Goal: Transaction & Acquisition: Purchase product/service

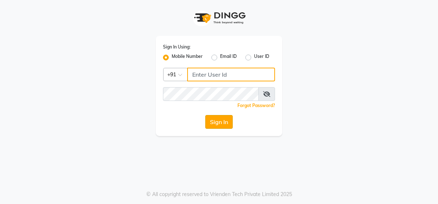
type input "9362619550"
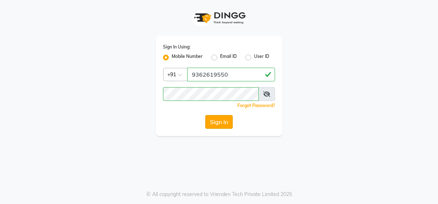
click at [224, 125] on button "Sign In" at bounding box center [218, 122] width 27 height 14
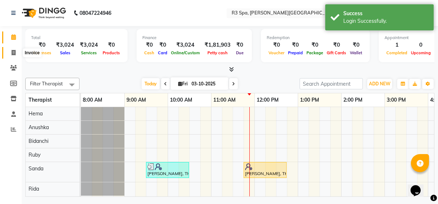
click at [12, 51] on icon at bounding box center [14, 52] width 4 height 5
select select "service"
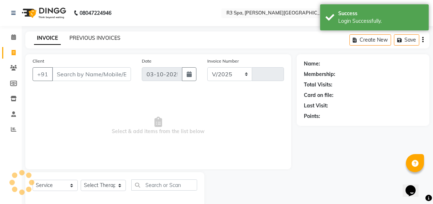
select select "7789"
type input "0549"
click at [102, 35] on link "PREVIOUS INVOICES" at bounding box center [94, 38] width 51 height 7
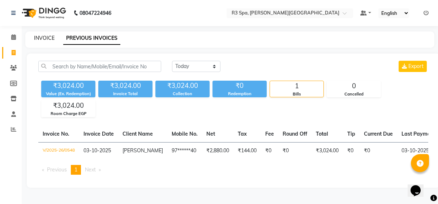
click at [39, 40] on link "INVOICE" at bounding box center [44, 38] width 21 height 7
select select "service"
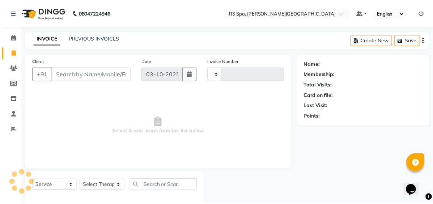
scroll to position [13, 0]
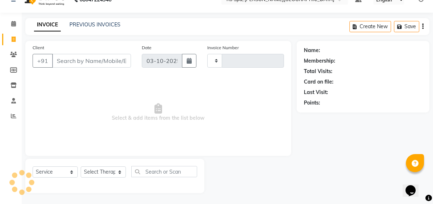
type input "0549"
select select "7789"
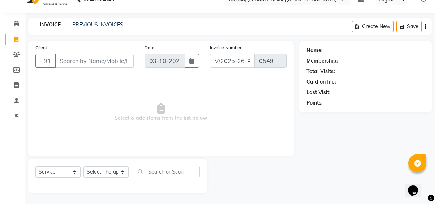
scroll to position [0, 0]
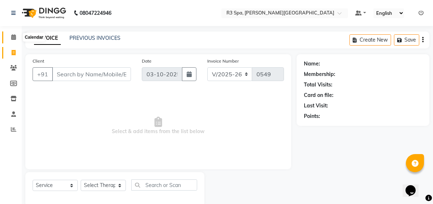
click at [14, 35] on icon at bounding box center [13, 36] width 5 height 5
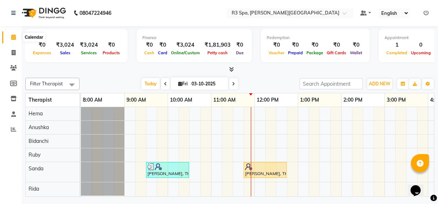
click at [13, 37] on icon at bounding box center [13, 36] width 5 height 5
click at [166, 84] on span at bounding box center [165, 83] width 9 height 11
type input "02-10-2025"
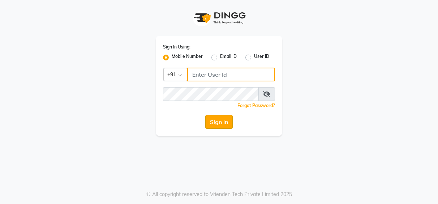
type input "9362619550"
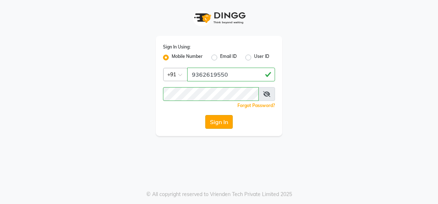
click at [224, 124] on button "Sign In" at bounding box center [218, 122] width 27 height 14
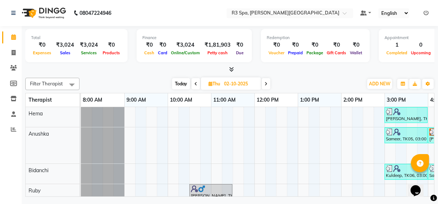
click at [209, 84] on icon at bounding box center [211, 83] width 4 height 5
select select "10"
select select "2025"
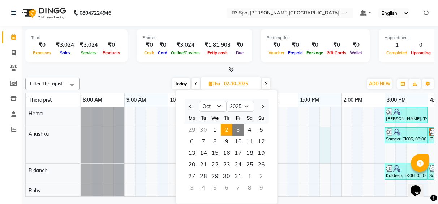
click at [321, 148] on div "Ronit Tomar, TK04, 03:00 PM-04:00 PM, Traditional Swedish Relaxation Therapy 60…" at bounding box center [384, 172] width 607 height 131
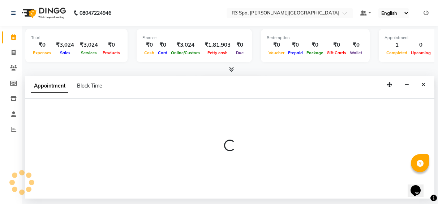
select select "71313"
select select "810"
select select "tentative"
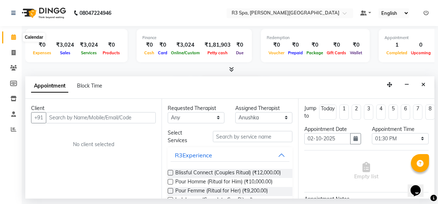
click at [15, 34] on span at bounding box center [13, 37] width 13 height 8
click at [12, 39] on icon at bounding box center [13, 36] width 5 height 5
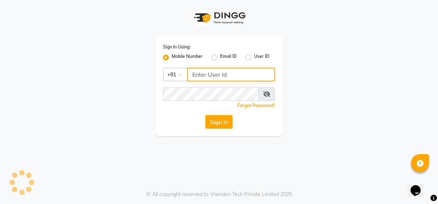
type input "9362619550"
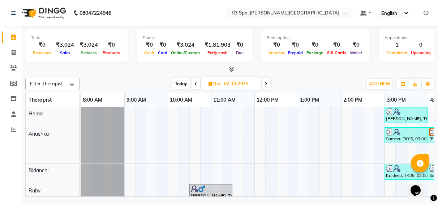
scroll to position [0, 254]
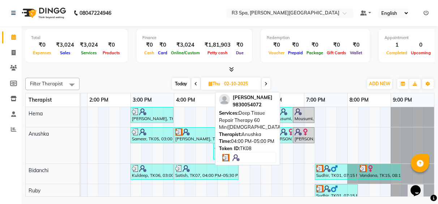
click at [190, 133] on div at bounding box center [195, 131] width 40 height 7
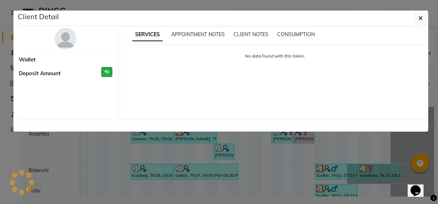
select select "3"
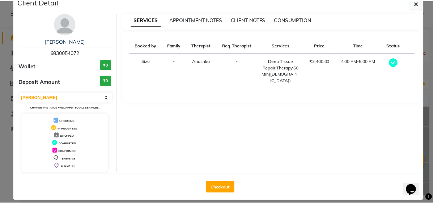
scroll to position [22, 0]
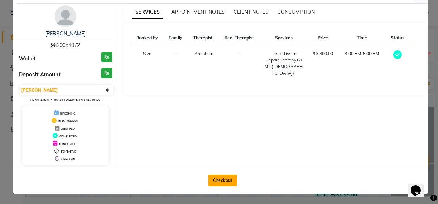
click at [216, 180] on button "Checkout" at bounding box center [222, 181] width 29 height 12
select select "service"
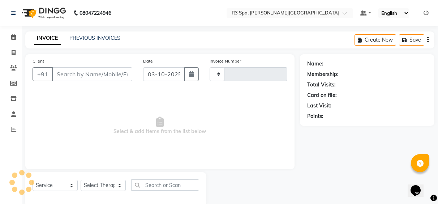
type input "0549"
select select "7789"
type input "98******72"
type input "02-10-2025"
select select "71313"
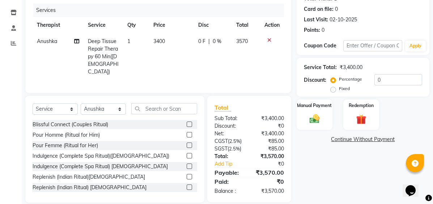
scroll to position [93, 0]
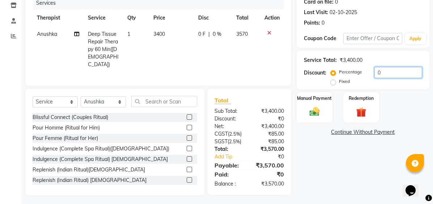
click at [386, 75] on input "0" at bounding box center [398, 72] width 48 height 11
type input "20"
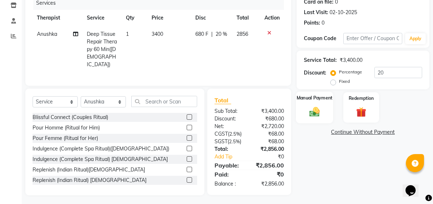
click at [321, 97] on label "Manual Payment" at bounding box center [314, 97] width 36 height 7
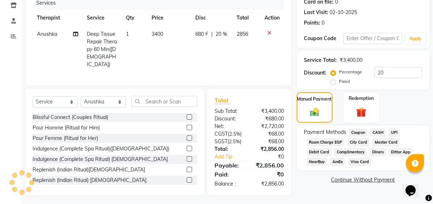
click at [378, 132] on span "CASH" at bounding box center [378, 132] width 16 height 8
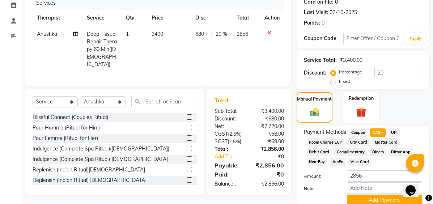
scroll to position [124, 0]
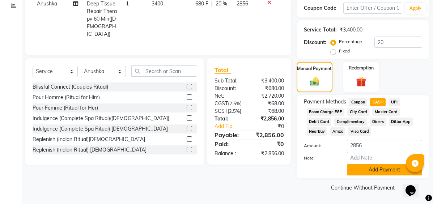
click at [366, 170] on button "Add Payment" at bounding box center [384, 169] width 75 height 11
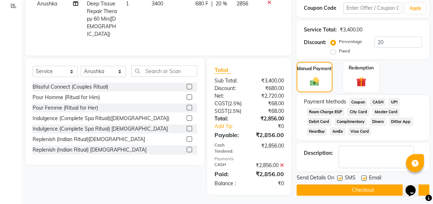
scroll to position [126, 0]
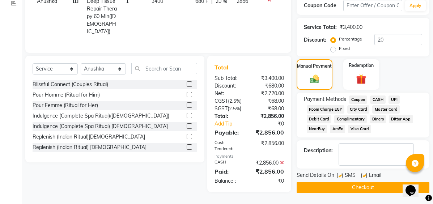
click at [360, 185] on button "Checkout" at bounding box center [362, 187] width 133 height 11
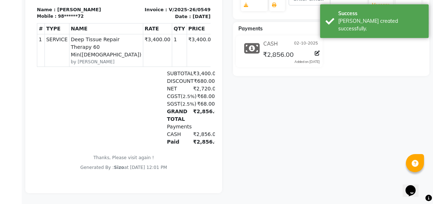
scroll to position [170, 0]
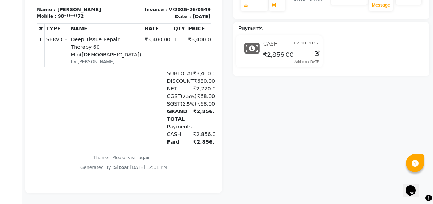
select select "service"
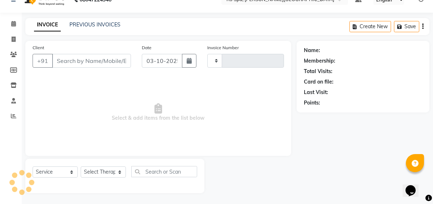
type input "0550"
select select "7789"
type input "98******72"
type input "02-10-2025"
select select "71313"
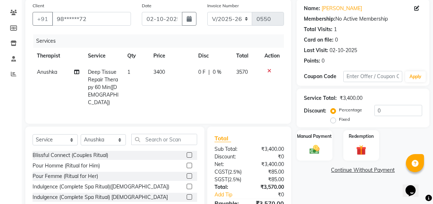
scroll to position [21, 0]
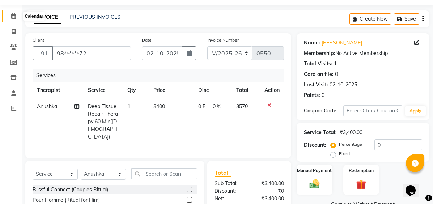
click at [13, 14] on icon at bounding box center [13, 15] width 5 height 5
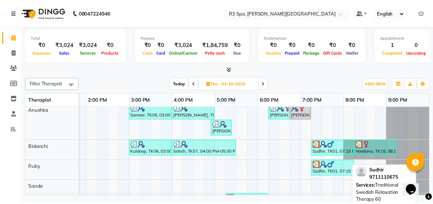
scroll to position [47, 0]
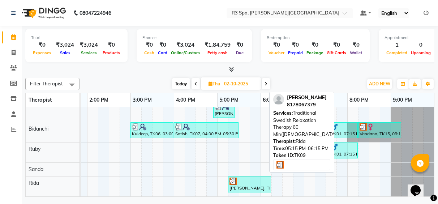
click at [246, 180] on div "Rohan, TK09, 05:15 PM-06:15 PM, Traditional Swedish Relaxation Therapy 60 Min(M…" at bounding box center [250, 184] width 42 height 14
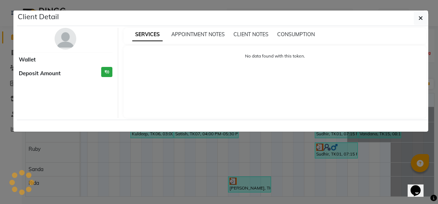
select select "3"
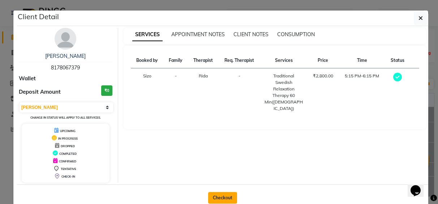
click at [223, 195] on button "Checkout" at bounding box center [222, 198] width 29 height 12
select select "service"
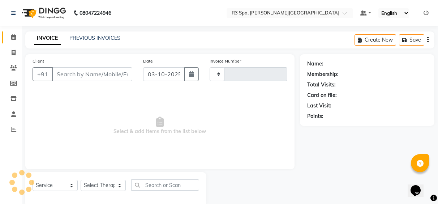
type input "0550"
select select "7789"
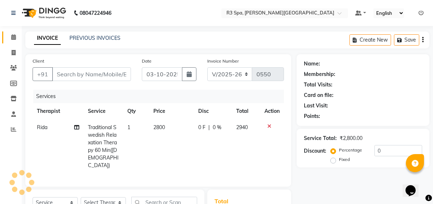
type input "81******79"
type input "02-10-2025"
select select "91748"
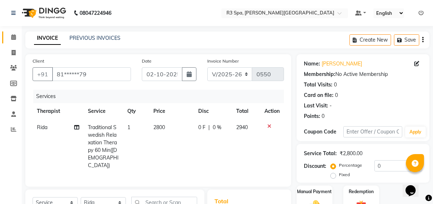
scroll to position [101, 0]
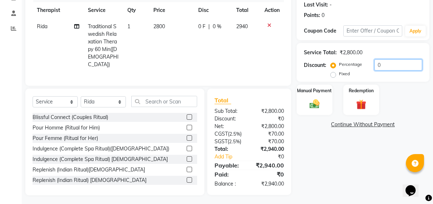
click at [392, 64] on input "0" at bounding box center [398, 64] width 48 height 11
click at [310, 95] on div "Manual Payment" at bounding box center [314, 99] width 37 height 31
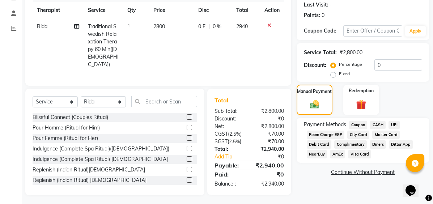
click at [380, 124] on span "CASH" at bounding box center [378, 125] width 16 height 8
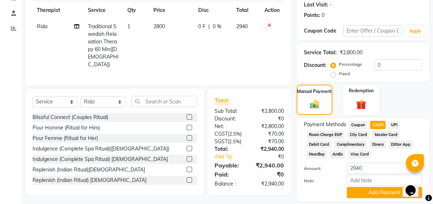
scroll to position [124, 0]
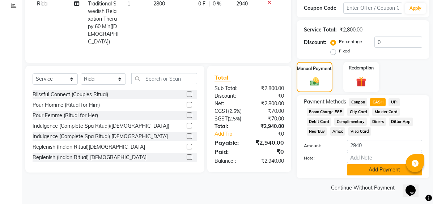
click at [378, 166] on button "Add Payment" at bounding box center [384, 169] width 75 height 11
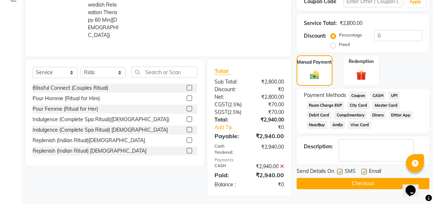
scroll to position [134, 0]
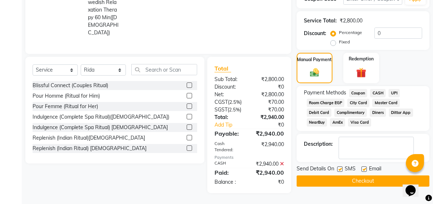
click at [371, 178] on button "Checkout" at bounding box center [362, 180] width 133 height 11
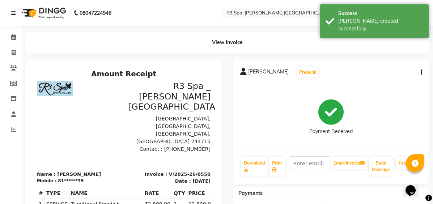
click at [12, 9] on link at bounding box center [14, 13] width 7 height 20
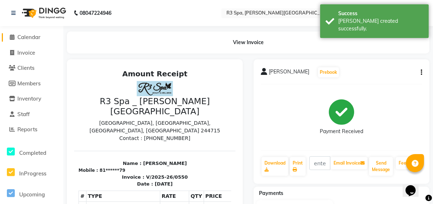
click at [36, 38] on span "Calendar" at bounding box center [28, 37] width 23 height 7
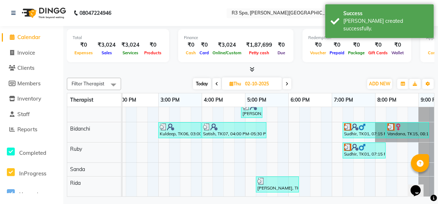
scroll to position [11, 0]
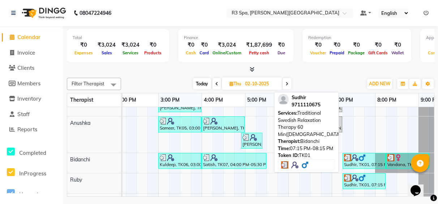
click at [369, 161] on div "Sudhir, TK01, 07:15 PM-08:15 PM, Traditional Swedish Relaxation Therapy 60 Min(…" at bounding box center [364, 161] width 42 height 14
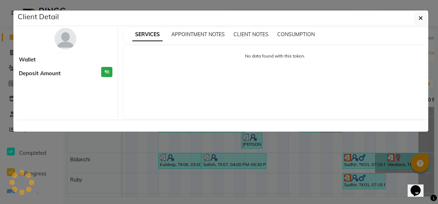
select select "3"
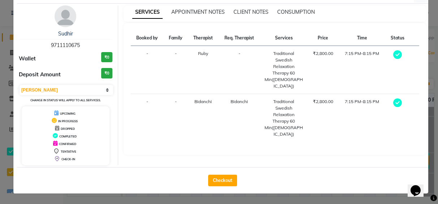
scroll to position [0, 0]
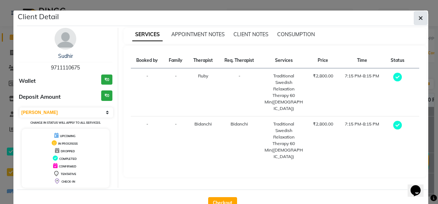
click at [420, 17] on icon "button" at bounding box center [420, 18] width 4 height 6
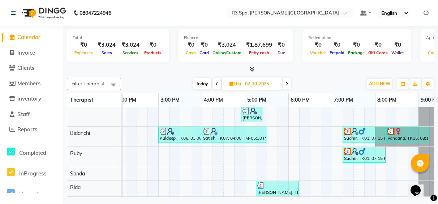
scroll to position [47, 0]
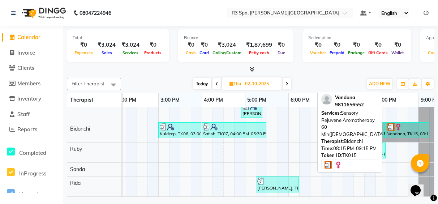
click at [400, 129] on div "Vandana, TK15, 08:15 PM-09:15 PM, Sensory Rejuvene Aromatherapy 60 Min(Male)" at bounding box center [408, 130] width 42 height 14
select select "3"
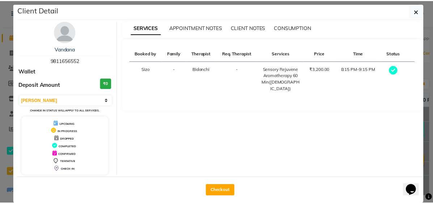
scroll to position [17, 0]
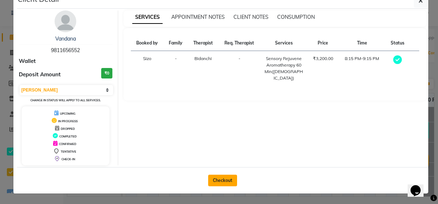
click at [220, 181] on button "Checkout" at bounding box center [222, 181] width 29 height 12
select select "7789"
select select "service"
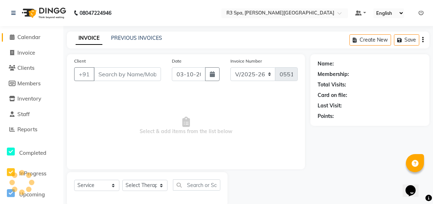
type input "98******52"
type input "02-10-2025"
select select "71314"
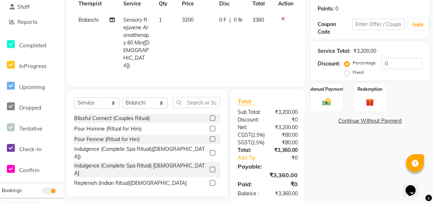
scroll to position [124, 0]
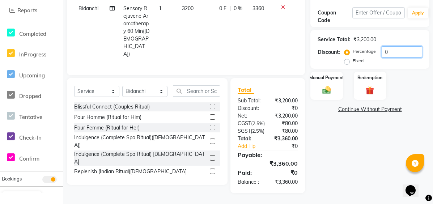
click at [389, 46] on input "0" at bounding box center [401, 51] width 40 height 11
type input "20"
click at [327, 78] on div "Manual Payment" at bounding box center [326, 86] width 34 height 30
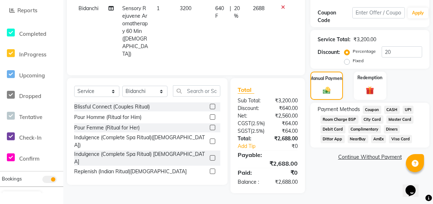
click at [390, 106] on span "CASH" at bounding box center [392, 110] width 16 height 8
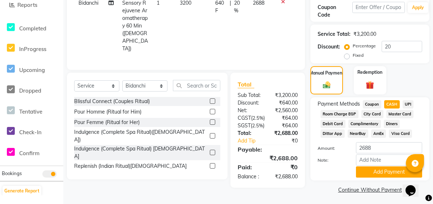
scroll to position [126, 0]
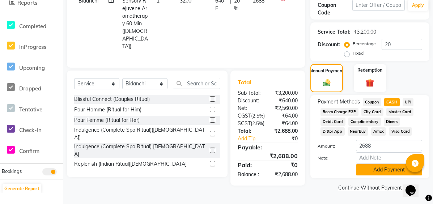
click at [392, 168] on button "Add Payment" at bounding box center [389, 169] width 66 height 11
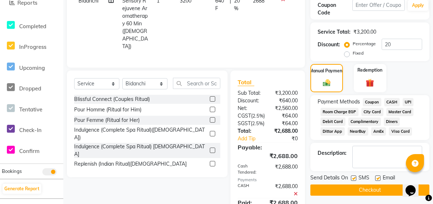
click at [358, 188] on button "Checkout" at bounding box center [369, 189] width 119 height 11
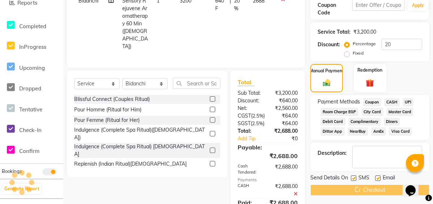
scroll to position [0, 0]
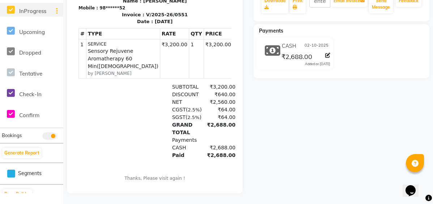
select select "service"
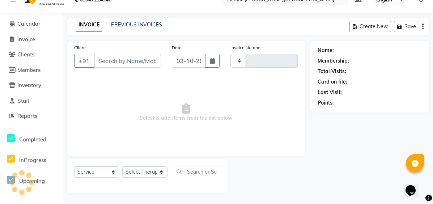
type input "0552"
select select "7789"
type input "98******52"
type input "02-10-2025"
select select "71314"
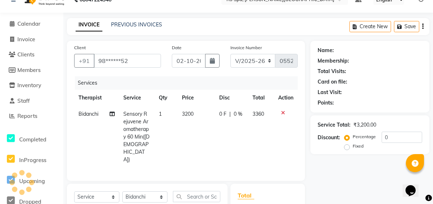
scroll to position [124, 0]
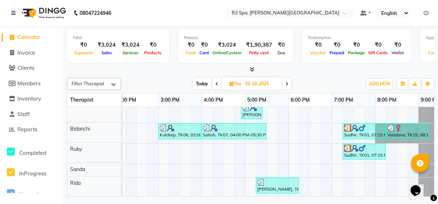
scroll to position [47, 268]
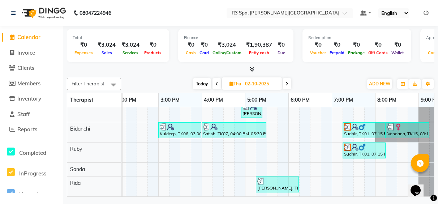
click at [414, 193] on button "Opens Chat This icon Opens the chat window." at bounding box center [416, 190] width 16 height 12
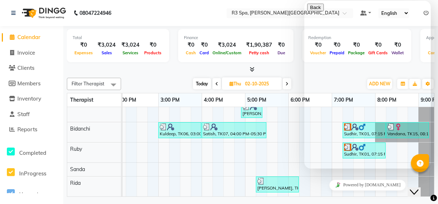
click at [417, 189] on icon "Chat widget" at bounding box center [414, 191] width 9 height 5
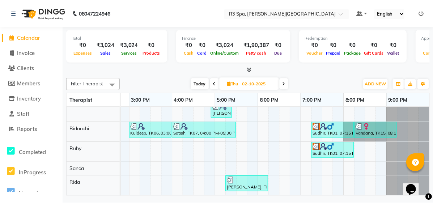
scroll to position [47, 0]
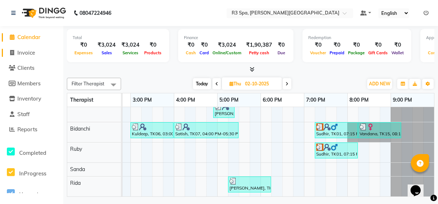
click at [38, 51] on link "Invoice" at bounding box center [32, 53] width 60 height 8
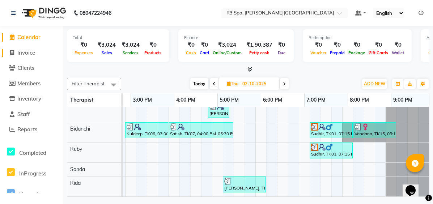
select select "7789"
select select "service"
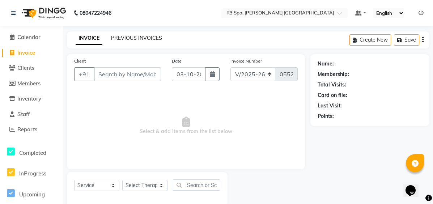
click at [139, 36] on link "PREVIOUS INVOICES" at bounding box center [136, 38] width 51 height 7
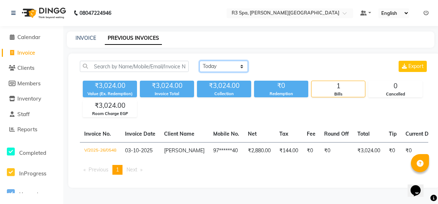
click at [244, 66] on select "Today Yesterday Custom Range" at bounding box center [223, 66] width 48 height 11
select select "[DATE]"
click at [199, 61] on select "Today Yesterday Custom Range" at bounding box center [223, 66] width 48 height 11
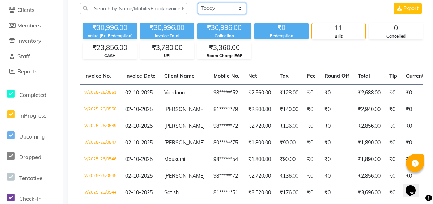
scroll to position [94, 0]
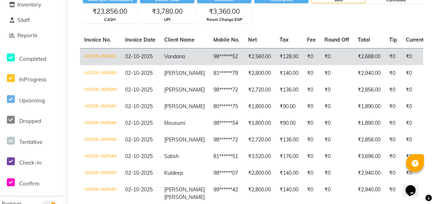
click at [195, 52] on td "Vandana" at bounding box center [184, 56] width 49 height 17
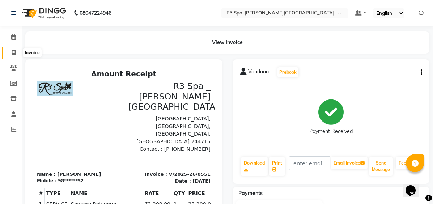
click at [14, 51] on icon at bounding box center [14, 52] width 4 height 5
select select "service"
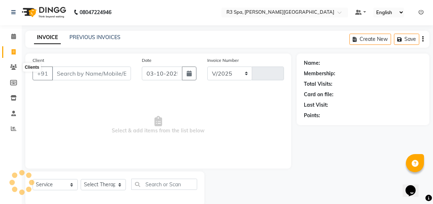
select select "7789"
type input "0552"
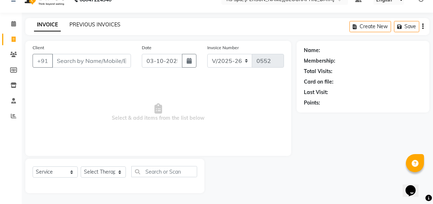
click at [92, 26] on link "PREVIOUS INVOICES" at bounding box center [94, 24] width 51 height 7
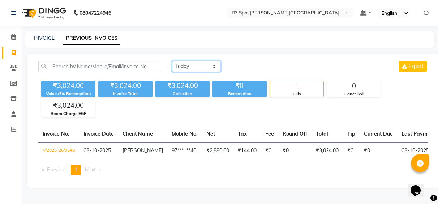
click at [213, 66] on select "Today Yesterday Custom Range" at bounding box center [196, 66] width 48 height 11
select select "[DATE]"
click at [172, 61] on select "Today Yesterday Custom Range" at bounding box center [196, 66] width 48 height 11
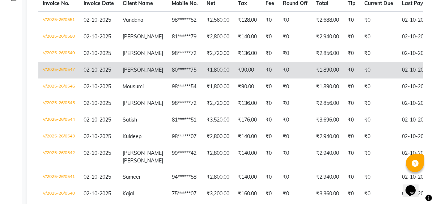
scroll to position [130, 0]
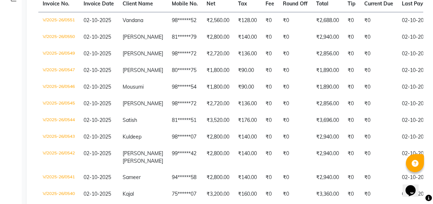
select select "7789"
select select "service"
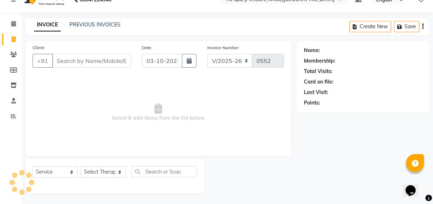
scroll to position [13, 0]
click at [12, 26] on icon at bounding box center [13, 23] width 5 height 5
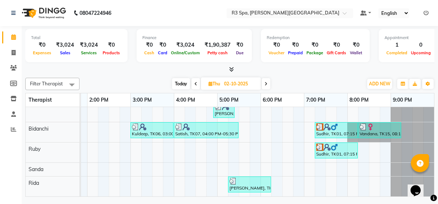
scroll to position [47, 0]
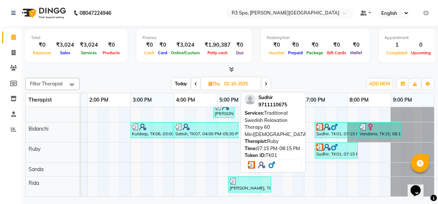
click at [334, 145] on div at bounding box center [336, 146] width 40 height 7
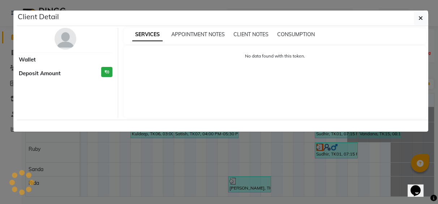
select select "3"
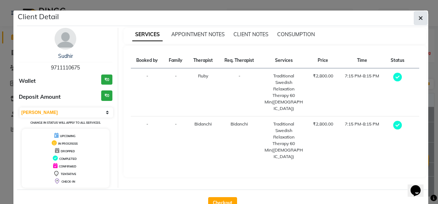
click at [420, 20] on icon "button" at bounding box center [420, 18] width 4 height 6
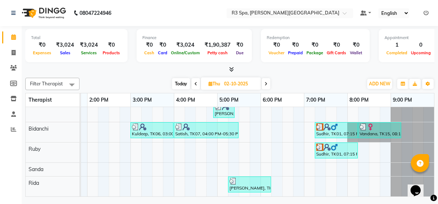
click at [196, 83] on icon at bounding box center [195, 84] width 3 height 4
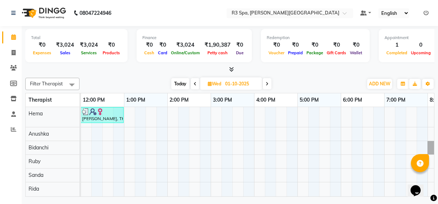
scroll to position [0, 254]
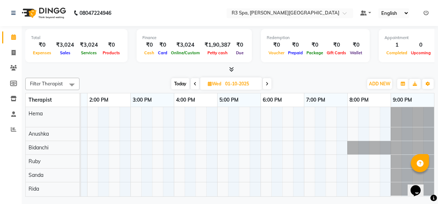
click at [267, 82] on icon at bounding box center [267, 84] width 3 height 4
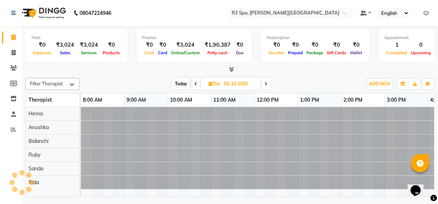
scroll to position [0, 174]
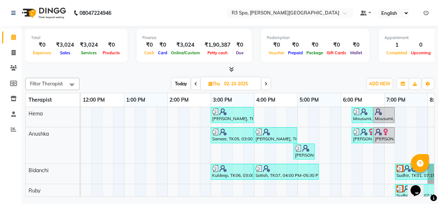
click at [195, 85] on icon at bounding box center [195, 84] width 3 height 4
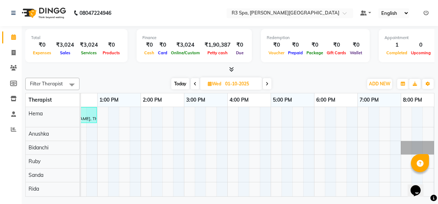
scroll to position [0, 254]
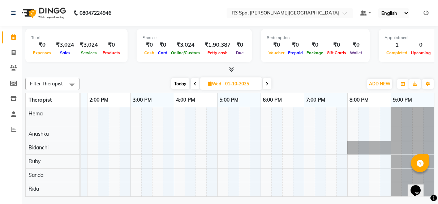
click at [266, 83] on icon at bounding box center [267, 84] width 3 height 4
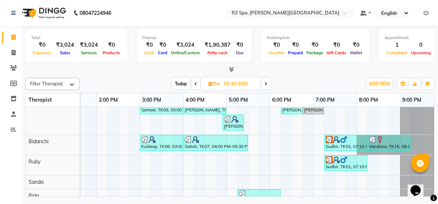
scroll to position [47, 0]
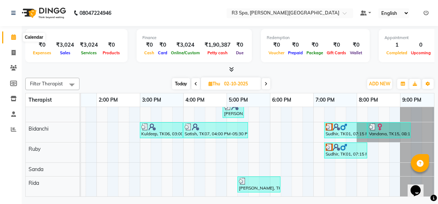
click at [12, 37] on icon at bounding box center [13, 36] width 5 height 5
click at [266, 84] on icon at bounding box center [266, 84] width 3 height 4
type input "03-10-2025"
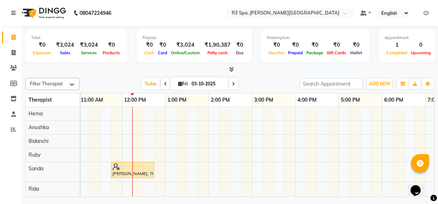
scroll to position [0, 101]
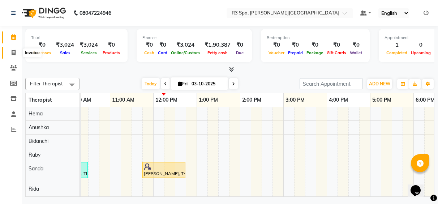
click at [13, 54] on icon at bounding box center [14, 52] width 4 height 5
select select "service"
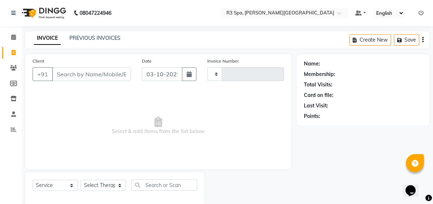
type input "0552"
select select "7789"
click at [99, 36] on link "PREVIOUS INVOICES" at bounding box center [94, 38] width 51 height 7
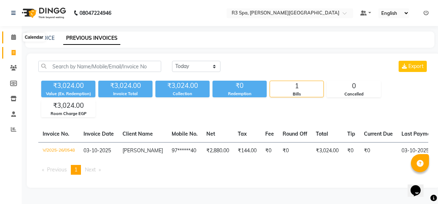
click at [12, 38] on icon at bounding box center [13, 36] width 5 height 5
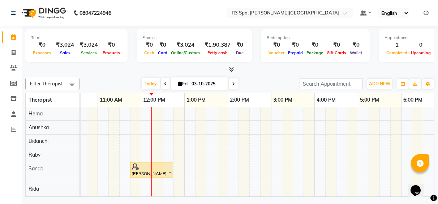
scroll to position [5, 0]
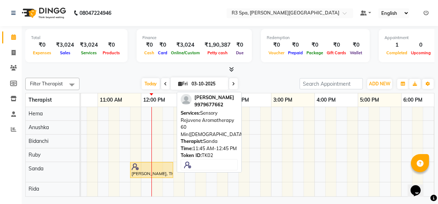
click at [156, 168] on div "[PERSON_NAME], TK02, 11:45 AM-12:45 PM, Sensory Rejuvene Aromatherapy 60 Min([D…" at bounding box center [152, 170] width 42 height 14
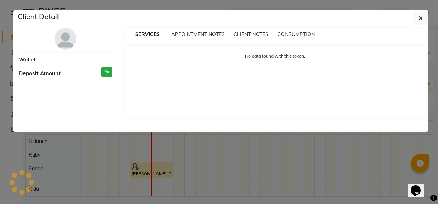
select select "1"
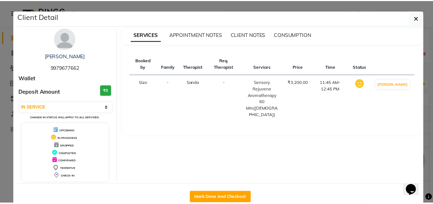
scroll to position [17, 0]
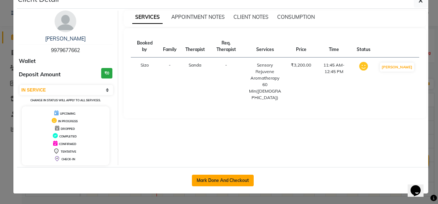
click at [213, 182] on button "Mark Done And Checkout" at bounding box center [223, 181] width 62 height 12
select select "service"
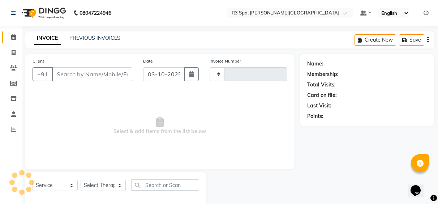
type input "0552"
select select "7789"
type input "99******62"
select select "91747"
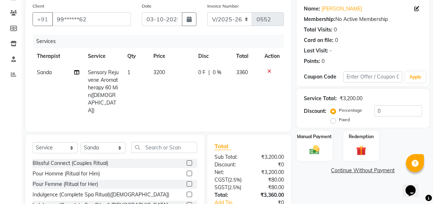
scroll to position [93, 0]
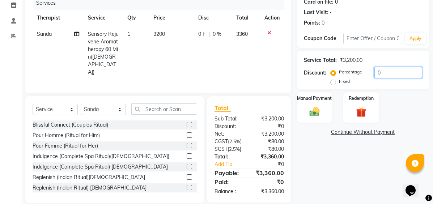
click at [387, 74] on input "0" at bounding box center [398, 72] width 48 height 11
type input "10"
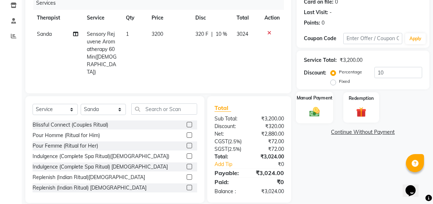
click at [313, 103] on div "Manual Payment" at bounding box center [314, 106] width 37 height 31
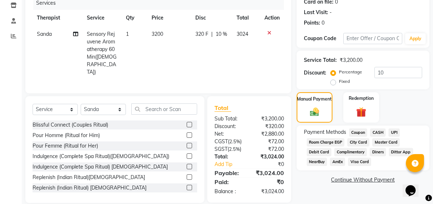
click at [377, 132] on span "CASH" at bounding box center [378, 132] width 16 height 8
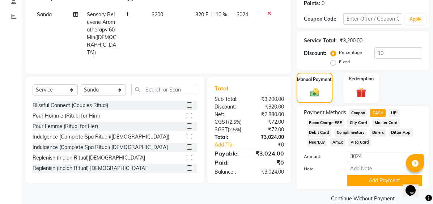
scroll to position [124, 0]
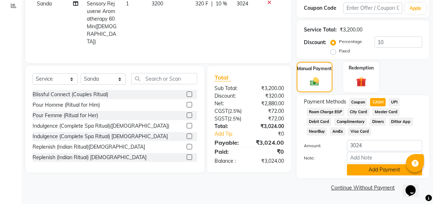
click at [385, 172] on button "Add Payment" at bounding box center [384, 169] width 75 height 11
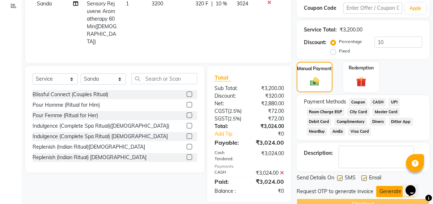
click at [384, 193] on button "Generate OTP" at bounding box center [395, 191] width 39 height 11
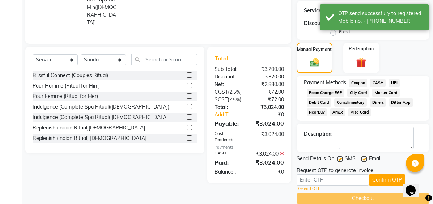
scroll to position [154, 0]
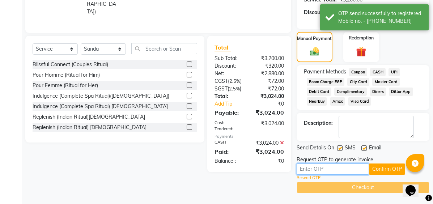
click at [335, 168] on input "text" at bounding box center [332, 168] width 72 height 11
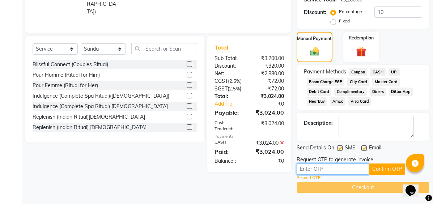
click at [303, 169] on input "text" at bounding box center [332, 168] width 72 height 11
type input "8546"
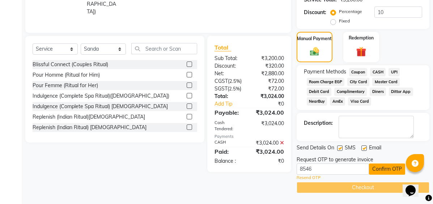
click at [386, 169] on button "Confirm OTP" at bounding box center [387, 168] width 36 height 11
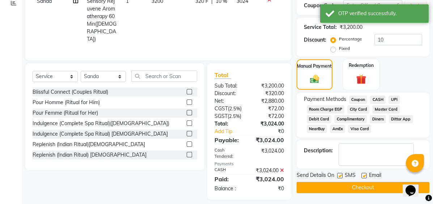
click at [373, 185] on button "Checkout" at bounding box center [362, 187] width 133 height 11
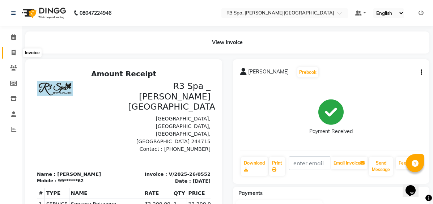
click at [13, 52] on icon at bounding box center [14, 52] width 4 height 5
select select "7789"
select select "service"
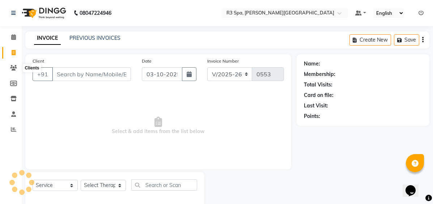
scroll to position [13, 0]
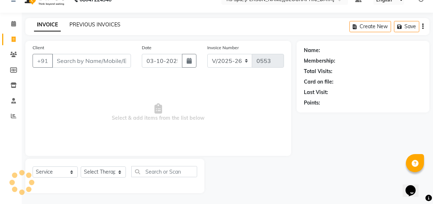
click at [102, 24] on link "PREVIOUS INVOICES" at bounding box center [94, 24] width 51 height 7
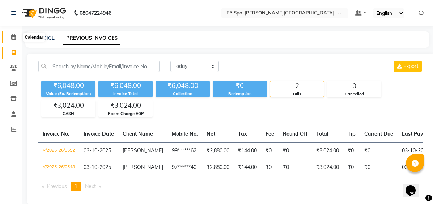
click at [11, 36] on icon at bounding box center [13, 36] width 5 height 5
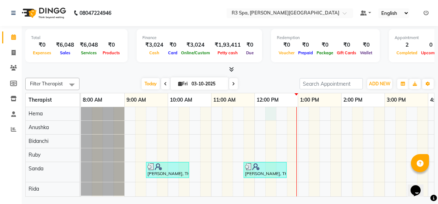
click at [272, 116] on div "Niharika, TK01, 09:30 AM-10:30 AM, Sensory Rejuvene Aromatherapy 60 Min(Female)…" at bounding box center [384, 151] width 607 height 89
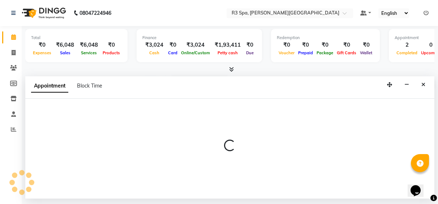
select select "70215"
select select "735"
select select "tentative"
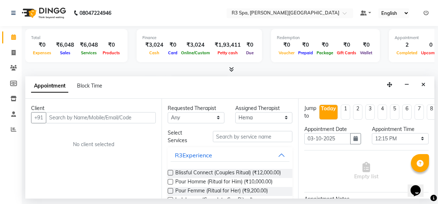
click at [63, 119] on input "text" at bounding box center [101, 117] width 110 height 11
type input "7042418209"
click at [150, 120] on span "Add Client" at bounding box center [141, 117] width 24 height 7
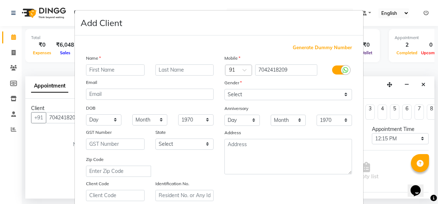
click at [119, 74] on input "text" at bounding box center [115, 69] width 59 height 11
click at [121, 69] on input "text" at bounding box center [115, 69] width 59 height 11
type input "Mr [PERSON_NAME]"
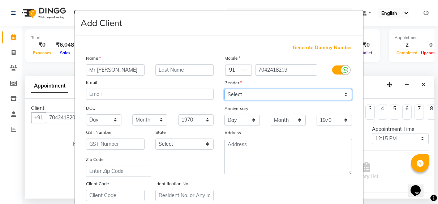
click at [347, 94] on select "Select Male Female Other Prefer Not To Say" at bounding box center [288, 94] width 128 height 11
select select "male"
click at [224, 89] on select "Select Male Female Other Prefer Not To Say" at bounding box center [288, 94] width 128 height 11
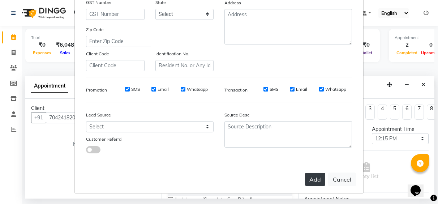
click at [312, 176] on button "Add" at bounding box center [315, 179] width 20 height 13
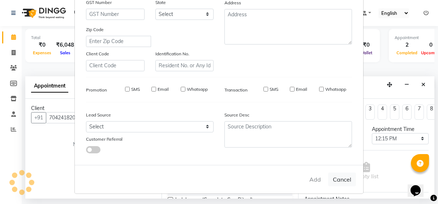
type input "70******09"
select select
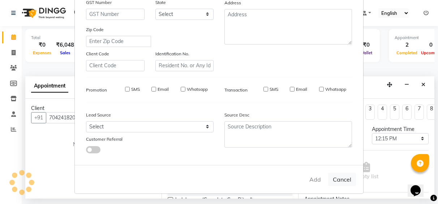
select select
checkbox input "false"
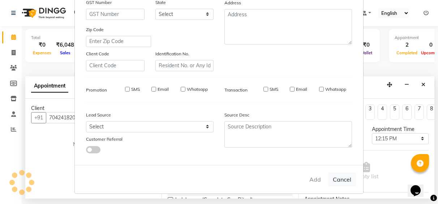
checkbox input "false"
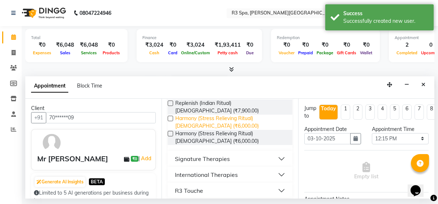
scroll to position [173, 0]
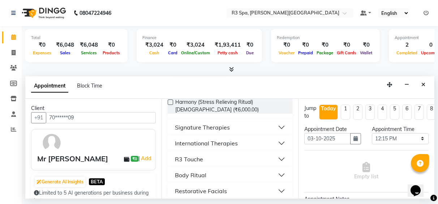
click at [229, 139] on div "International Therapies" at bounding box center [206, 143] width 63 height 9
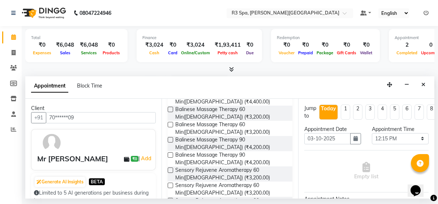
scroll to position [289, 0]
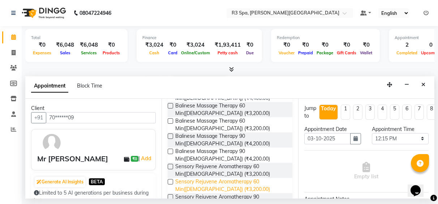
click at [229, 178] on span "Sensory Rejuvene Aromatherapy 60 Min(Female) (₹3,200.00)" at bounding box center [230, 185] width 111 height 15
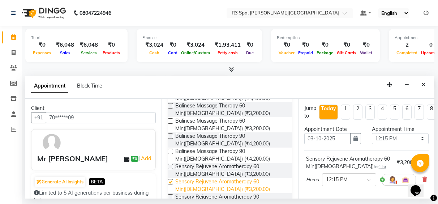
checkbox input "false"
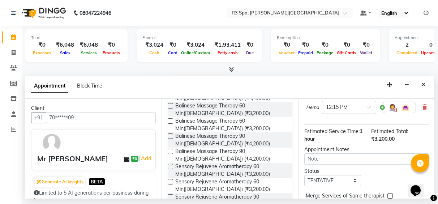
scroll to position [36, 0]
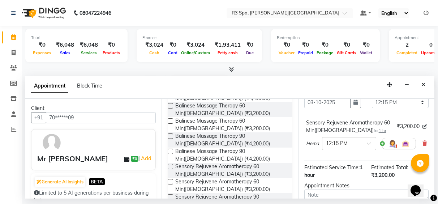
drag, startPoint x: 381, startPoint y: 145, endPoint x: 400, endPoint y: 158, distance: 22.9
click at [400, 158] on div "Sensory Rejuvene Aromatherapy 60 Min(Female) for 1 hr ₹3,200.00 Hema × 12:15 PM" at bounding box center [366, 137] width 124 height 47
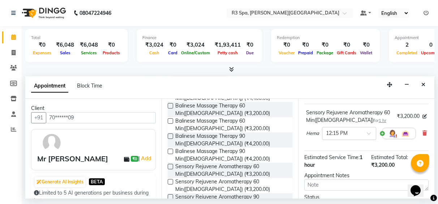
scroll to position [72, 0]
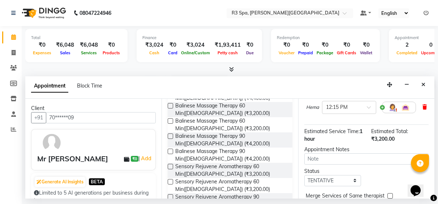
click at [422, 105] on icon at bounding box center [424, 106] width 4 height 5
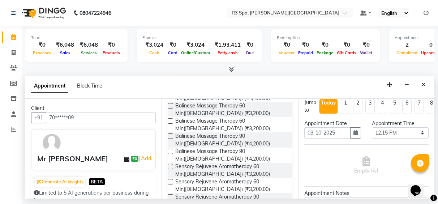
scroll to position [0, 0]
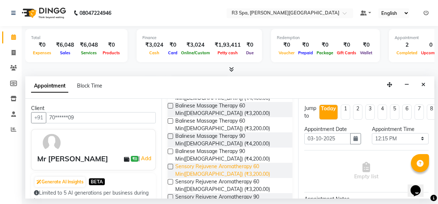
click at [220, 163] on span "Sensory Rejuvene Aromatherapy 60 Min(Male) (₹3,200.00)" at bounding box center [230, 170] width 111 height 15
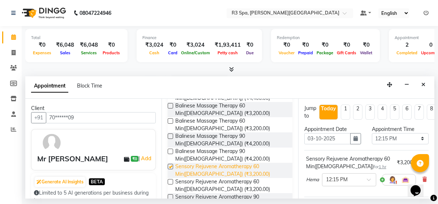
checkbox input "false"
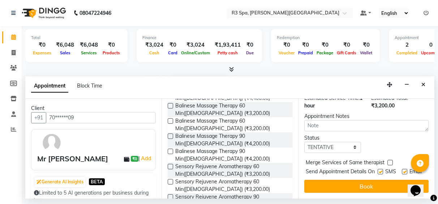
scroll to position [117, 0]
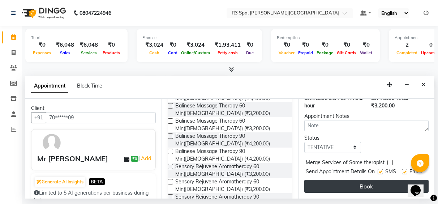
click at [360, 181] on button "Book" at bounding box center [366, 186] width 124 height 13
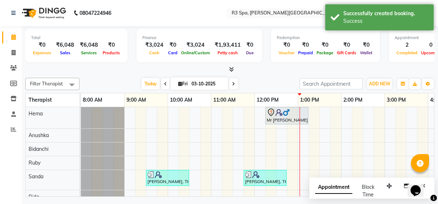
click at [272, 138] on div "Mr Aamna, TK03, 12:15 PM-01:15 PM, Sensory Rejuvene Aromatherapy 60 Min(Male) N…" at bounding box center [384, 155] width 607 height 96
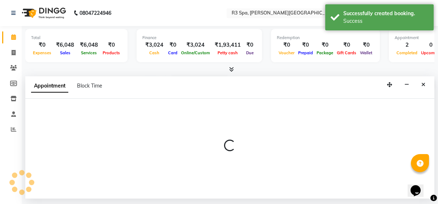
select select "71313"
select select "735"
select select "tentative"
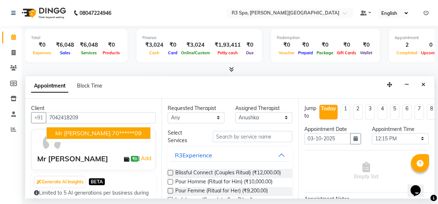
click at [146, 116] on input "7042418209" at bounding box center [101, 117] width 110 height 11
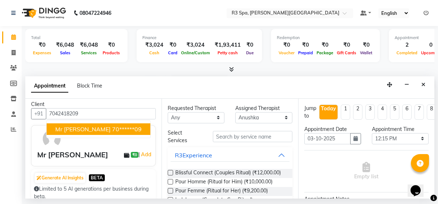
scroll to position [0, 0]
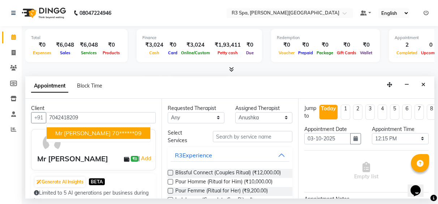
click at [112, 131] on ngb-highlight "70******09" at bounding box center [127, 132] width 30 height 7
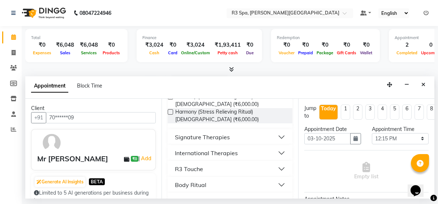
scroll to position [173, 0]
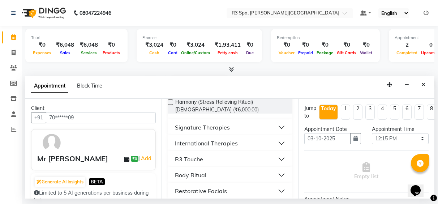
type input "70******09"
click at [238, 139] on button "International Therapies" at bounding box center [230, 143] width 119 height 13
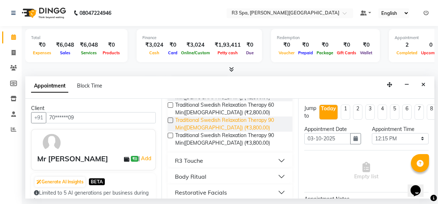
scroll to position [390, 0]
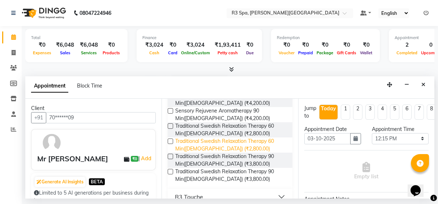
click at [222, 138] on span "Traditional Swedish Relaxation Therapy 60 Min(Male) (₹2,800.00)" at bounding box center [230, 144] width 111 height 15
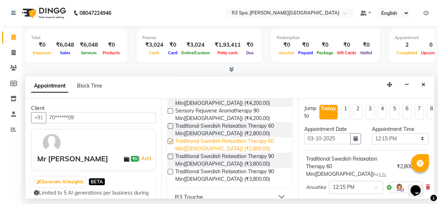
checkbox input "false"
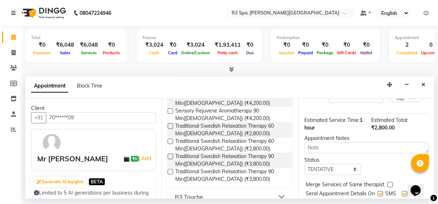
scroll to position [117, 0]
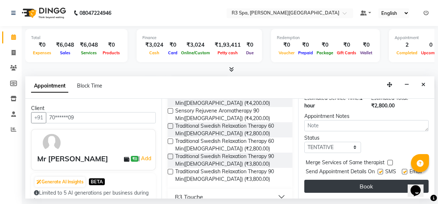
click at [349, 181] on button "Book" at bounding box center [366, 186] width 124 height 13
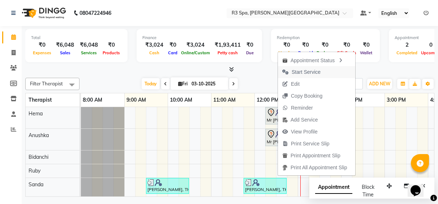
click at [310, 74] on span "Start Service" at bounding box center [306, 72] width 29 height 8
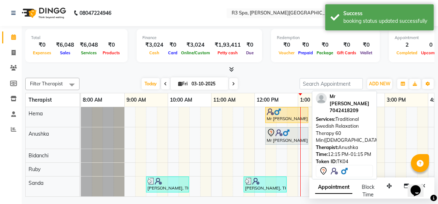
click at [285, 133] on img at bounding box center [286, 132] width 7 height 7
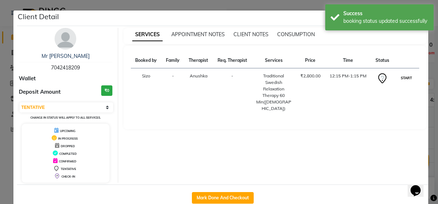
click at [404, 79] on button "START" at bounding box center [406, 77] width 15 height 9
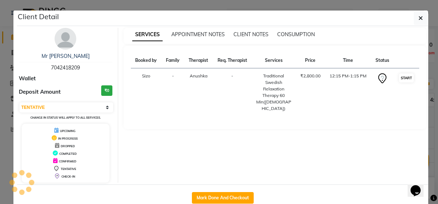
select select "1"
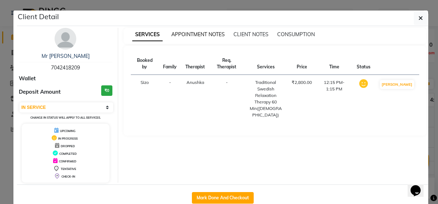
click at [184, 36] on span "APPOINTMENT NOTES" at bounding box center [197, 34] width 53 height 7
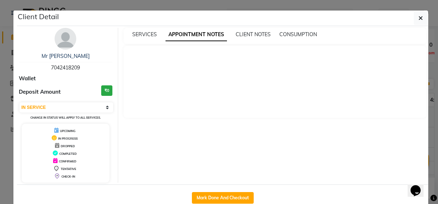
scroll to position [17, 0]
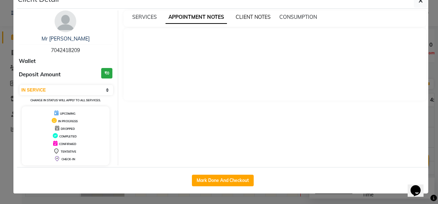
click at [250, 16] on span "CLIENT NOTES" at bounding box center [253, 17] width 35 height 7
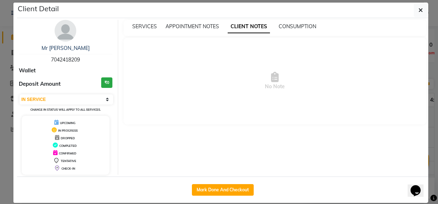
scroll to position [0, 0]
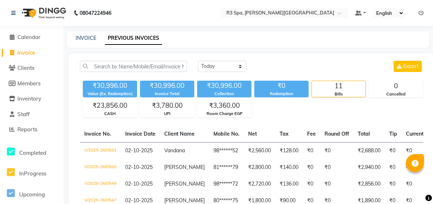
select select "[DATE]"
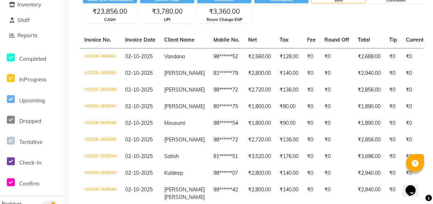
scroll to position [13, 0]
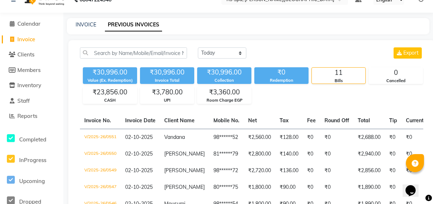
select select "7789"
select select "service"
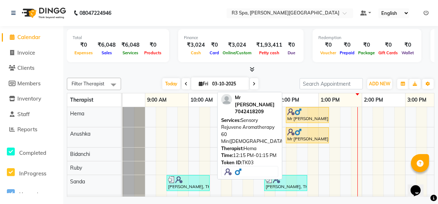
click at [310, 116] on div "Mr [PERSON_NAME], TK03, 12:15 PM-01:15 PM, Sensory Rejuvene Aromatherapy 60 Min…" at bounding box center [308, 115] width 42 height 14
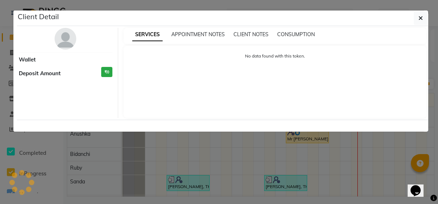
select select "1"
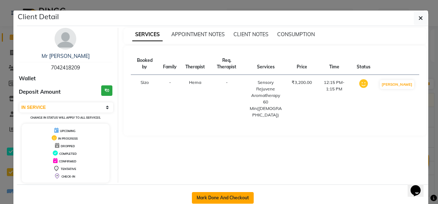
click at [210, 195] on button "Mark Done And Checkout" at bounding box center [223, 198] width 62 height 12
select select "service"
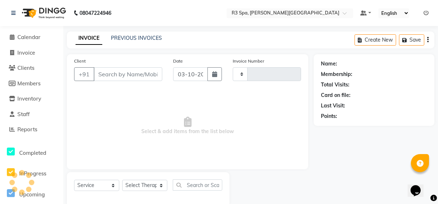
type input "0553"
select select "7789"
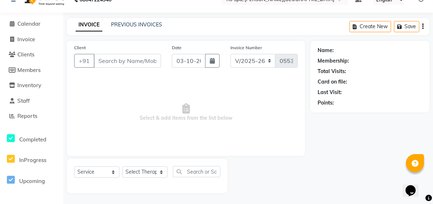
type input "70******09"
select select "70215"
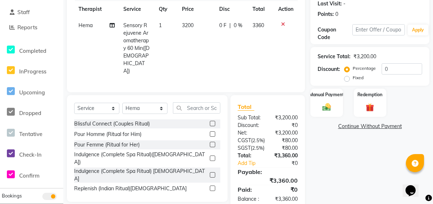
scroll to position [124, 0]
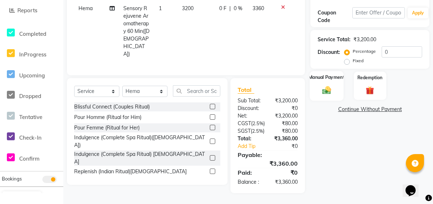
click at [328, 85] on img at bounding box center [326, 90] width 14 height 10
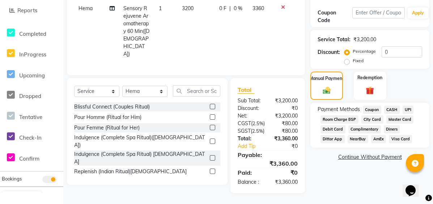
click at [339, 115] on span "Room Charge EGP" at bounding box center [339, 119] width 38 height 8
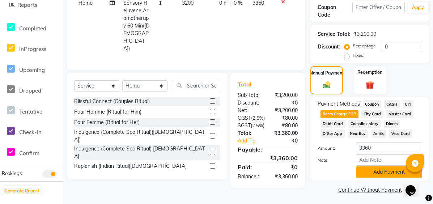
click at [371, 173] on button "Add Payment" at bounding box center [389, 171] width 66 height 11
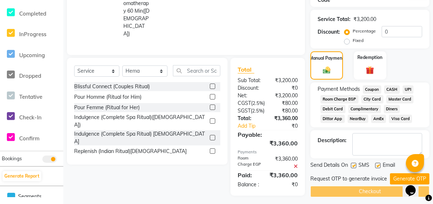
scroll to position [147, 0]
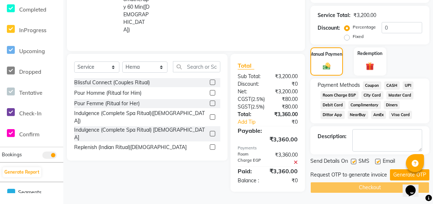
click at [393, 182] on div "Checkout" at bounding box center [369, 187] width 119 height 11
click at [396, 172] on button "Generate OTP" at bounding box center [409, 174] width 39 height 11
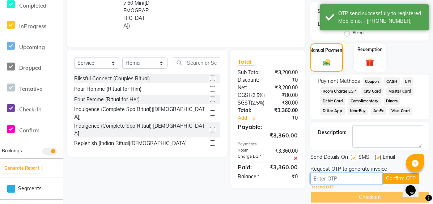
click at [324, 180] on input "text" at bounding box center [346, 178] width 72 height 11
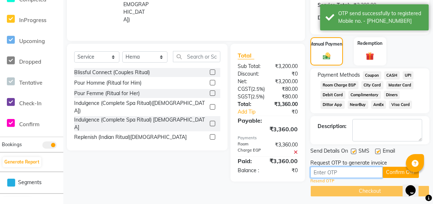
scroll to position [157, 0]
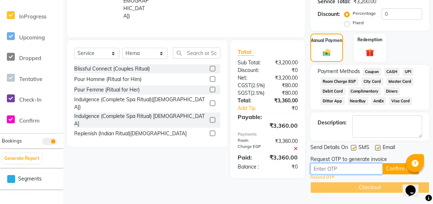
click at [318, 171] on input "text" at bounding box center [346, 168] width 72 height 11
type input "3159"
click at [400, 167] on button "Confirm OTP" at bounding box center [400, 168] width 36 height 11
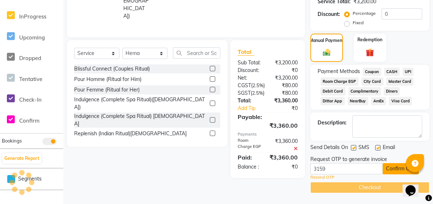
scroll to position [147, 0]
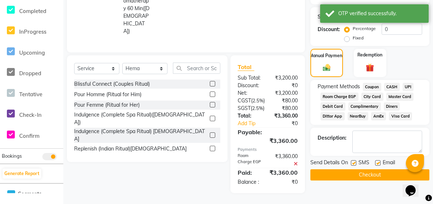
click at [367, 171] on button "Checkout" at bounding box center [369, 174] width 119 height 11
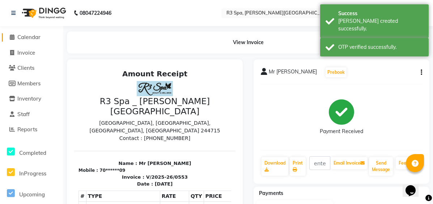
click at [31, 34] on span "Calendar" at bounding box center [28, 37] width 23 height 7
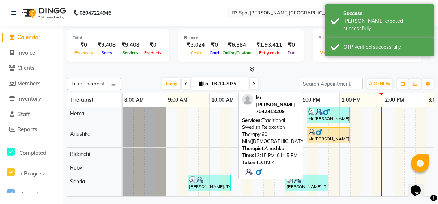
click at [339, 133] on div at bounding box center [328, 131] width 40 height 7
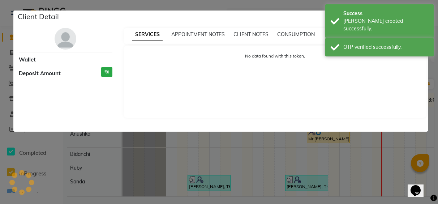
select select "1"
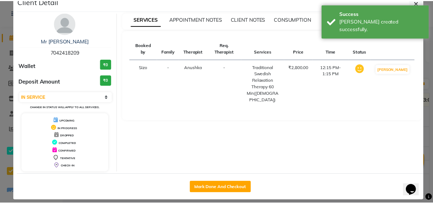
scroll to position [22, 0]
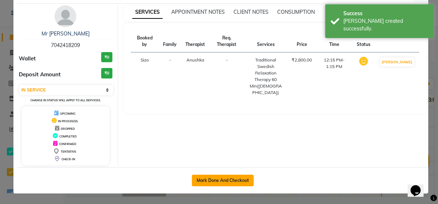
click at [225, 176] on button "Mark Done And Checkout" at bounding box center [223, 181] width 62 height 12
select select "7789"
select select "service"
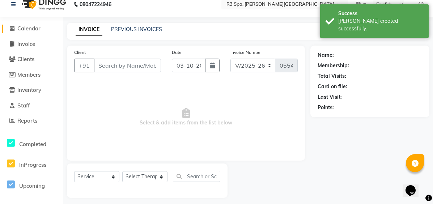
scroll to position [13, 0]
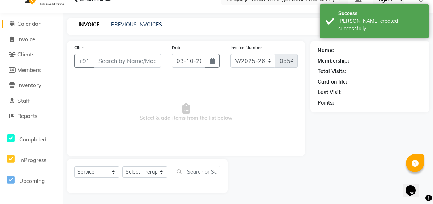
type input "70******09"
select select "71313"
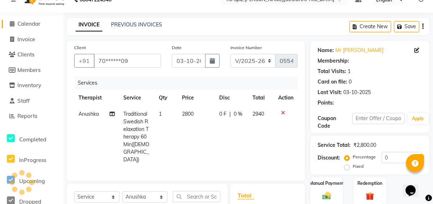
scroll to position [124, 0]
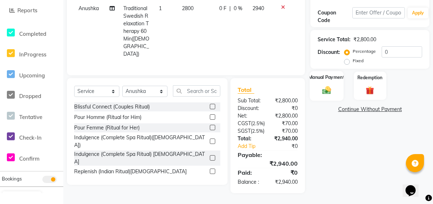
click at [332, 85] on img at bounding box center [326, 90] width 14 height 10
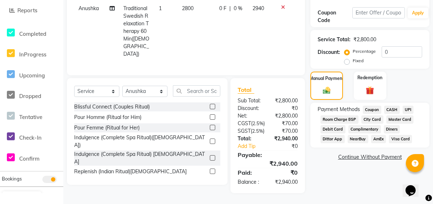
click at [336, 115] on span "Room Charge EGP" at bounding box center [339, 119] width 38 height 8
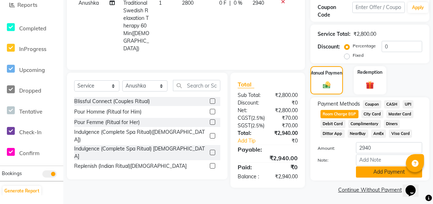
click at [388, 173] on button "Add Payment" at bounding box center [389, 171] width 66 height 11
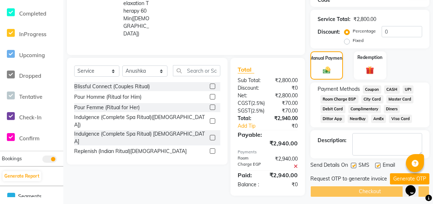
scroll to position [147, 0]
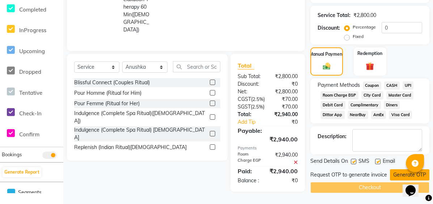
click at [401, 169] on button "Generate OTP" at bounding box center [409, 174] width 39 height 11
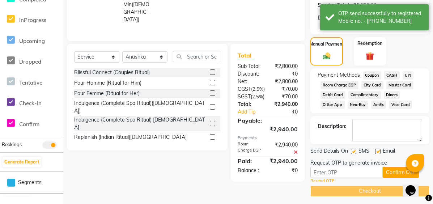
scroll to position [157, 0]
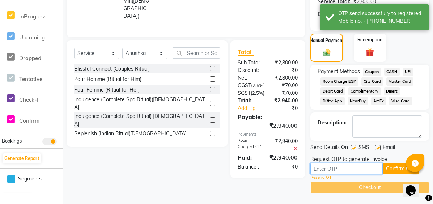
click at [326, 169] on input "text" at bounding box center [346, 168] width 72 height 11
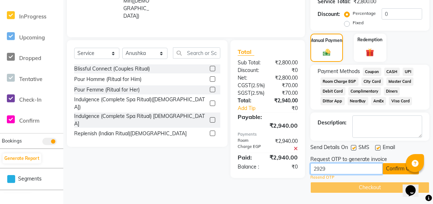
type input "2929"
click at [391, 170] on button "Confirm OTP" at bounding box center [400, 168] width 36 height 11
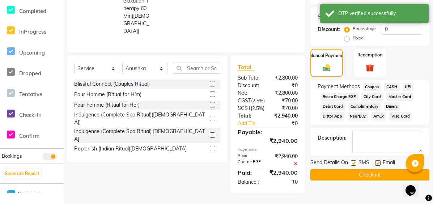
click at [391, 170] on button "Checkout" at bounding box center [369, 174] width 119 height 11
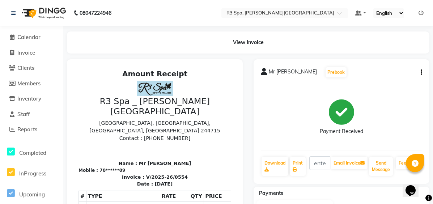
scroll to position [13, 0]
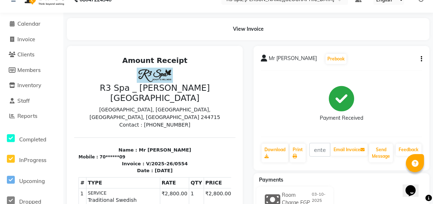
select select "7789"
select select "service"
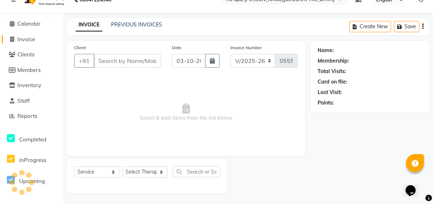
type input "70******09"
select select "71313"
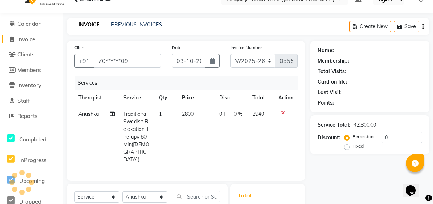
click at [30, 38] on span "Invoice" at bounding box center [26, 39] width 18 height 7
select select "service"
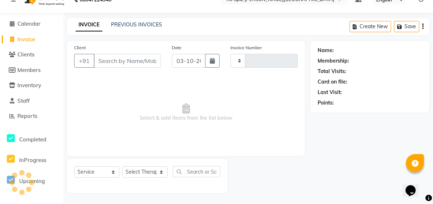
type input "0555"
select select "7789"
click at [119, 27] on link "PREVIOUS INVOICES" at bounding box center [136, 24] width 51 height 7
